Goal: Task Accomplishment & Management: Manage account settings

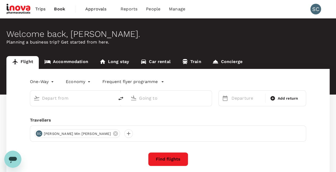
type input "roundtrip"
type input "business"
type input "Singapore Changi (SIN)"
type input "Budapest [PERSON_NAME] Intl ([PERSON_NAME])"
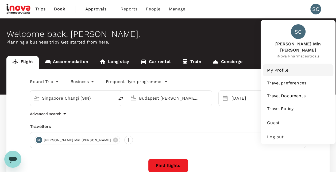
click at [277, 67] on span "My Profile" at bounding box center [298, 70] width 62 height 6
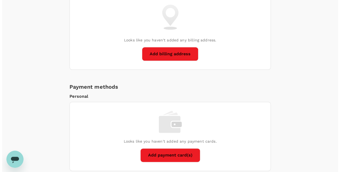
scroll to position [347, 0]
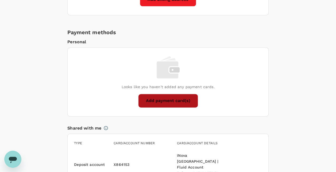
click at [156, 100] on button "Add payment card(s)" at bounding box center [168, 101] width 60 height 14
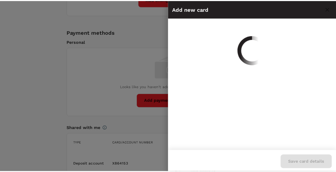
scroll to position [0, 0]
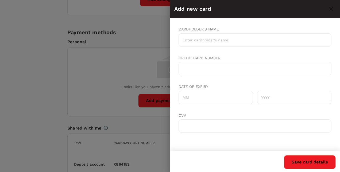
click at [227, 38] on input "Cardholder's name" at bounding box center [254, 39] width 153 height 13
type input "[PERSON_NAME]"
click at [210, 99] on input "Date of expiry" at bounding box center [215, 97] width 74 height 13
type input "08"
click at [264, 98] on input "text" at bounding box center [294, 97] width 74 height 13
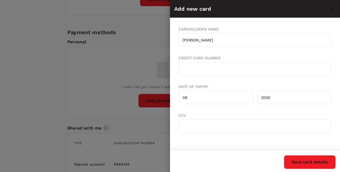
type input "2030"
click at [294, 157] on button "Save card details" at bounding box center [310, 162] width 52 height 14
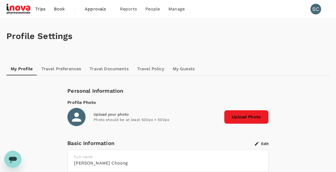
click at [40, 11] on span "Trips" at bounding box center [40, 9] width 10 height 6
